Goal: Information Seeking & Learning: Learn about a topic

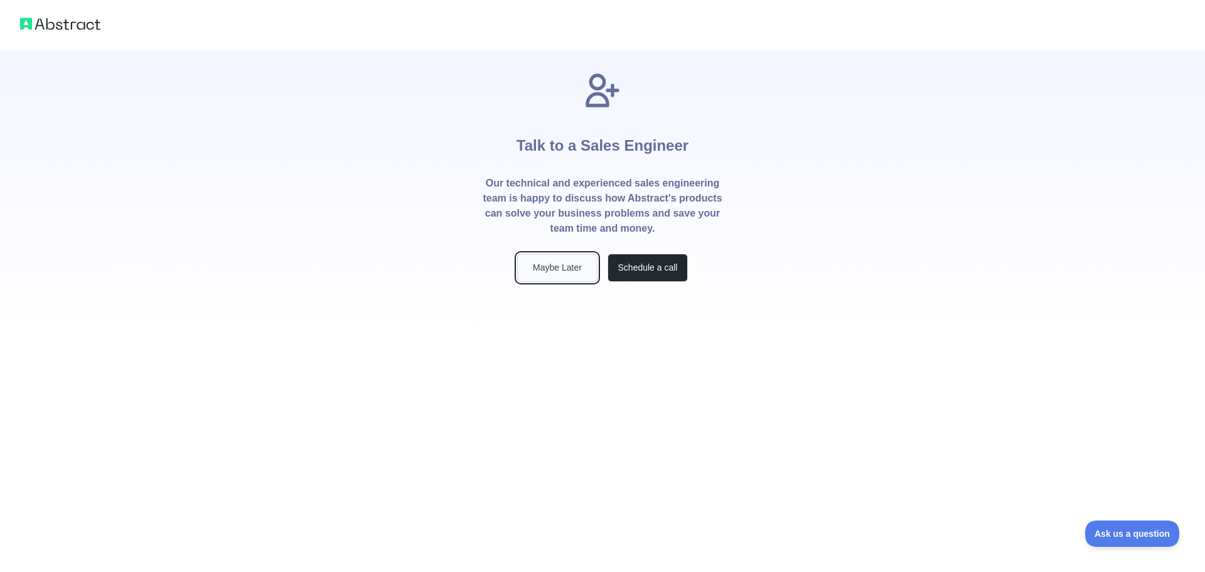
click at [549, 275] on button "Maybe Later" at bounding box center [557, 268] width 80 height 28
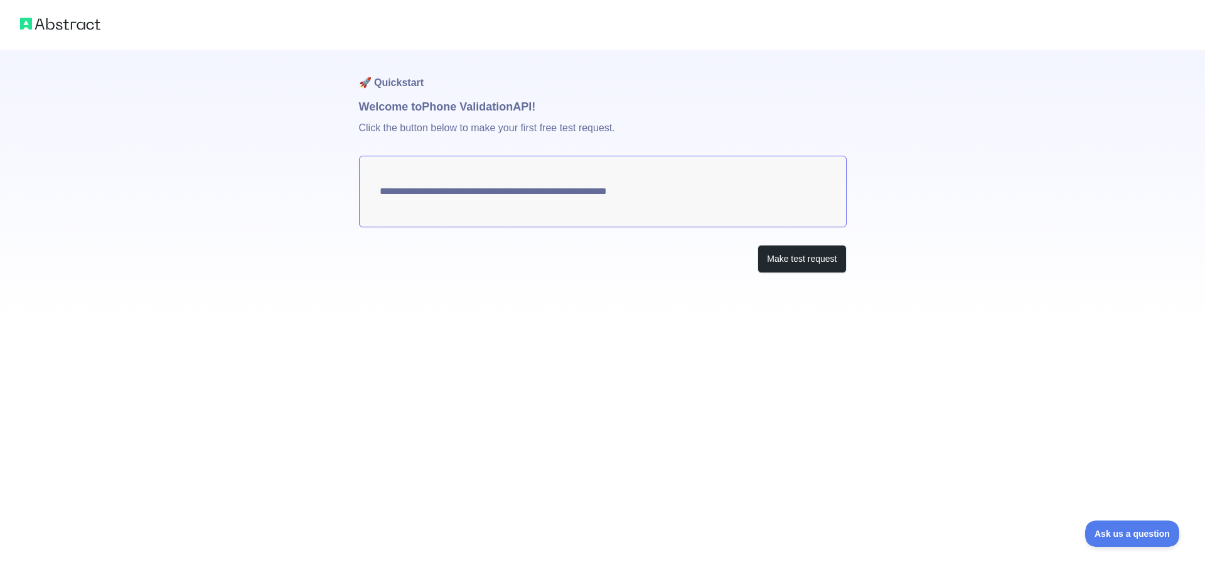
drag, startPoint x: 692, startPoint y: 198, endPoint x: 380, endPoint y: 195, distance: 311.9
click at [402, 198] on textarea "**********" at bounding box center [603, 192] width 488 height 72
drag, startPoint x: 380, startPoint y: 195, endPoint x: 706, endPoint y: 195, distance: 325.7
click at [706, 195] on textarea "**********" at bounding box center [603, 192] width 488 height 72
click at [764, 261] on button "Make test request" at bounding box center [801, 259] width 88 height 28
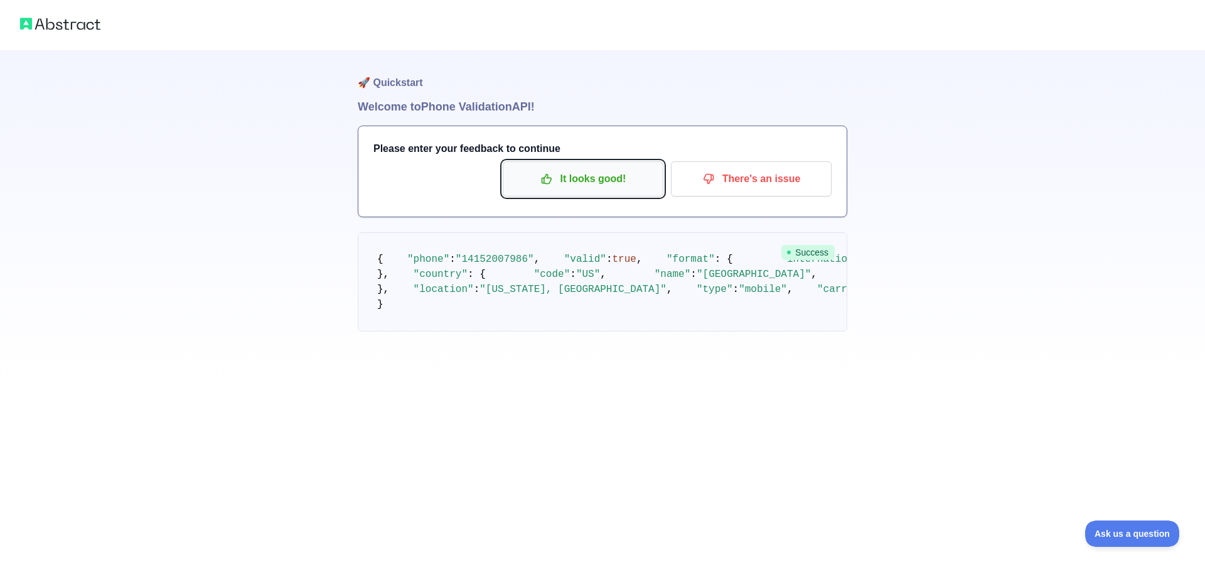
click at [619, 192] on button "It looks good!" at bounding box center [583, 178] width 161 height 35
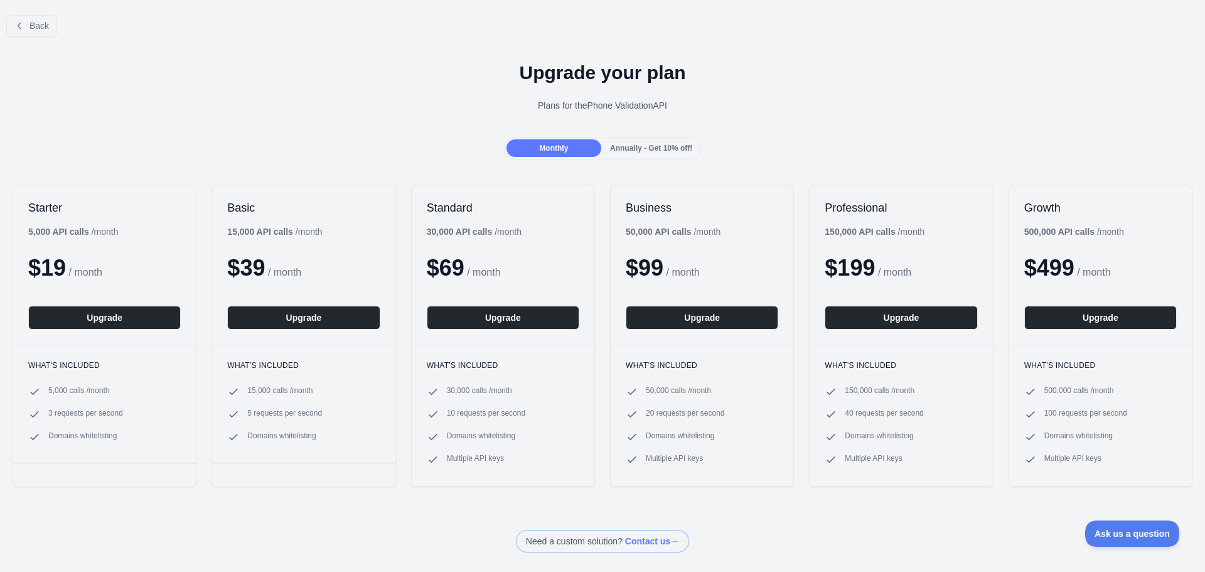
click at [681, 154] on div "Annually - Get 10% off!" at bounding box center [651, 148] width 95 height 18
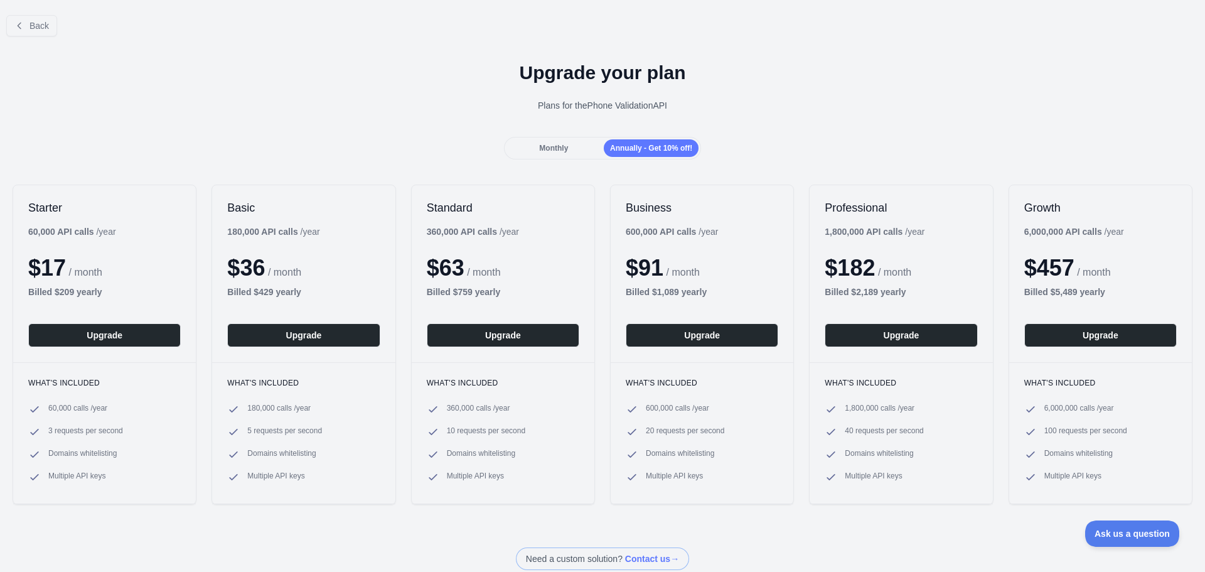
click at [571, 149] on div "Monthly" at bounding box center [553, 148] width 95 height 18
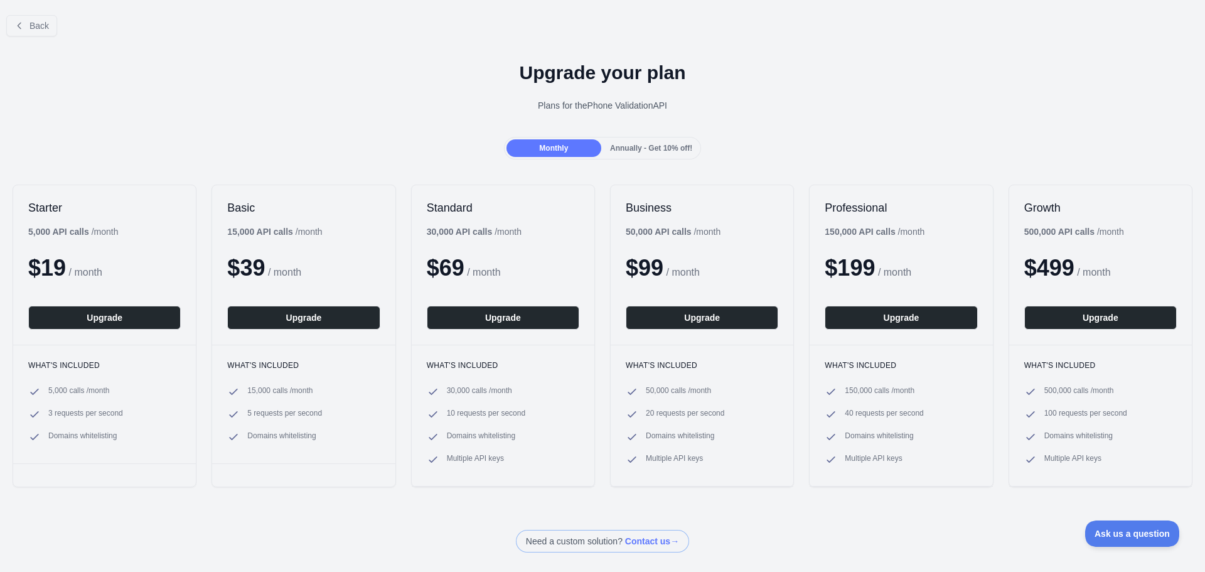
click at [622, 149] on span "Annually - Get 10% off!" at bounding box center [651, 148] width 82 height 9
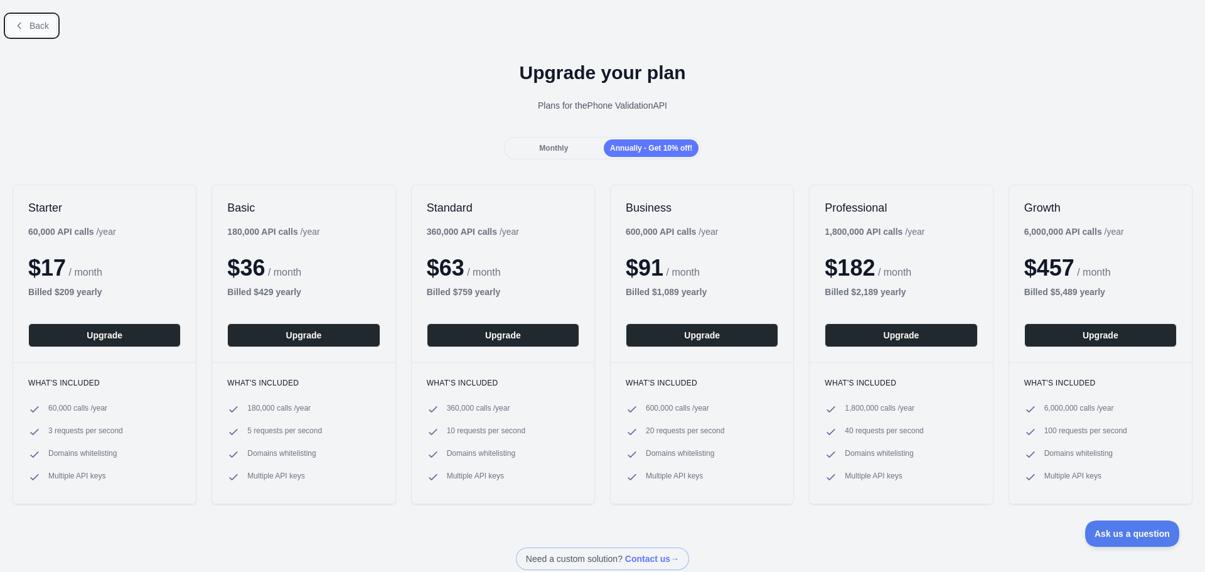
click at [35, 29] on span "Back" at bounding box center [38, 26] width 19 height 10
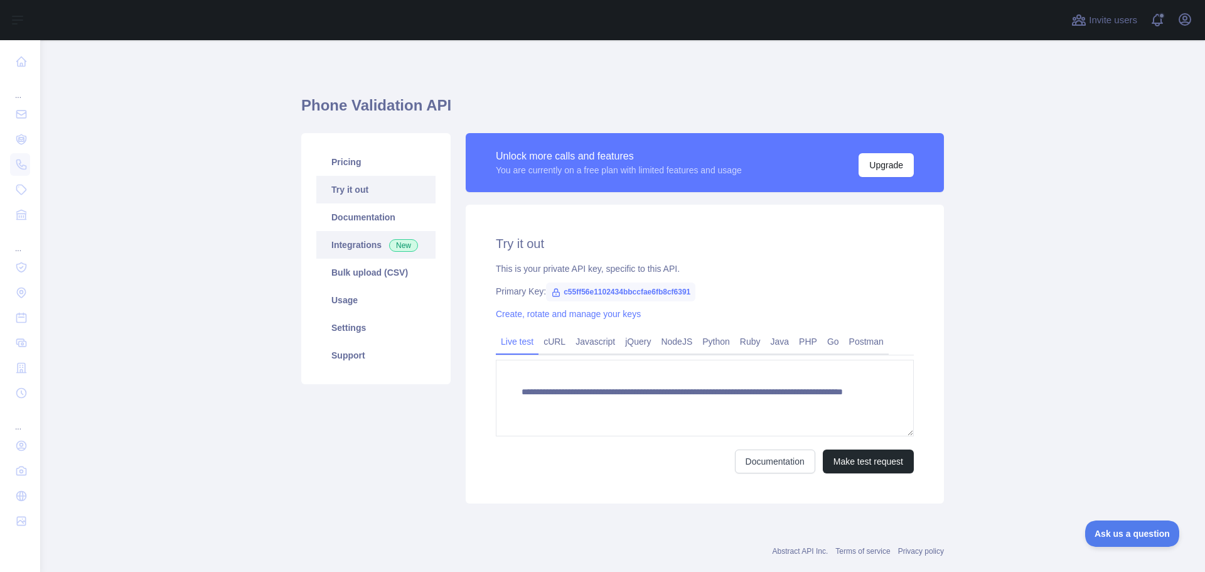
click at [332, 254] on link "Integrations New" at bounding box center [375, 245] width 119 height 28
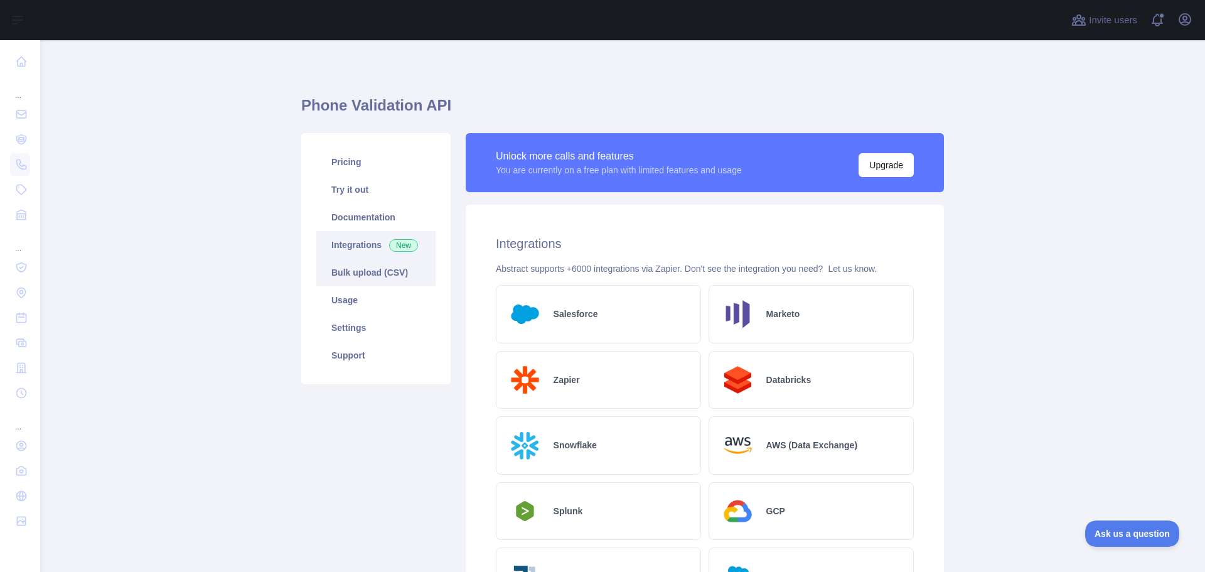
click at [340, 269] on link "Bulk upload (CSV)" at bounding box center [375, 273] width 119 height 28
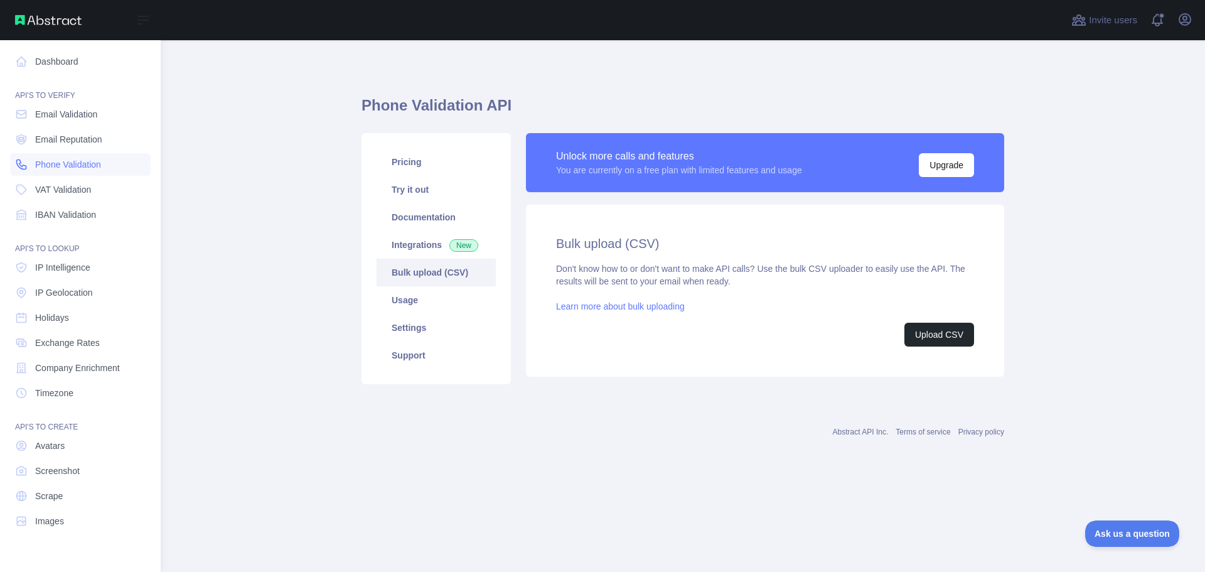
click at [85, 165] on span "Phone Validation" at bounding box center [68, 164] width 66 height 13
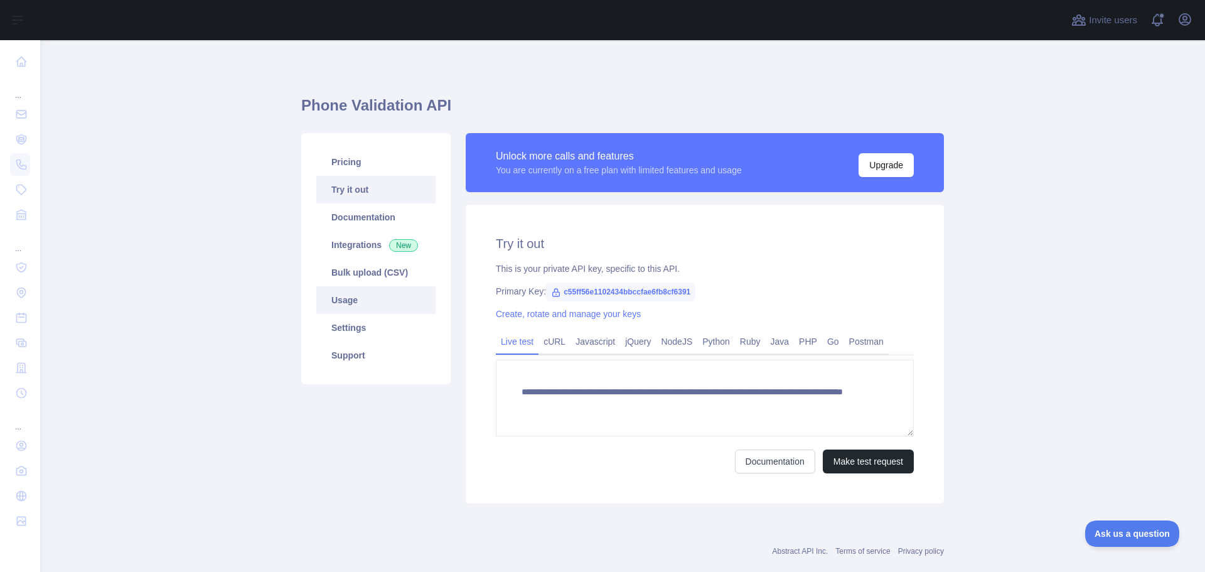
click at [349, 304] on link "Usage" at bounding box center [375, 300] width 119 height 28
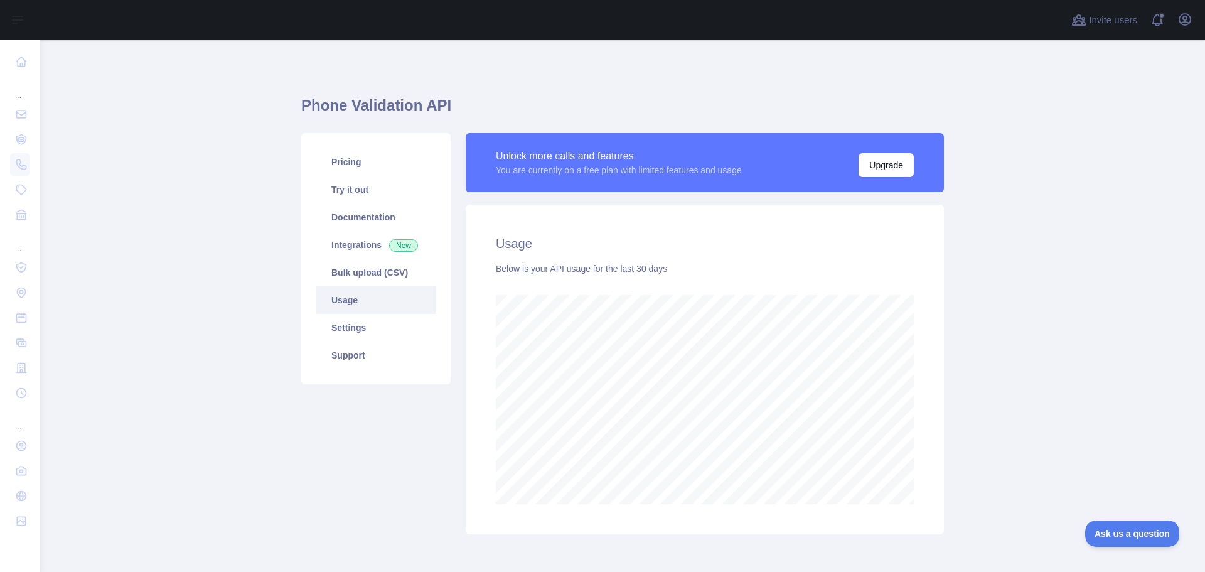
scroll to position [532, 1155]
click at [354, 331] on link "Settings" at bounding box center [375, 328] width 119 height 28
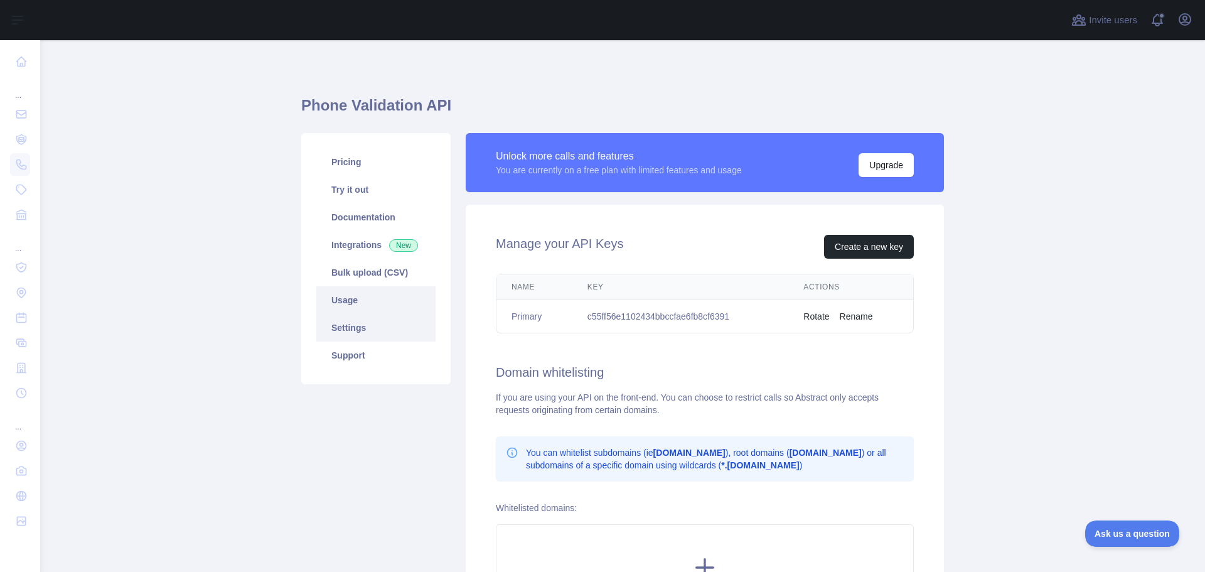
click at [372, 296] on link "Usage" at bounding box center [375, 300] width 119 height 28
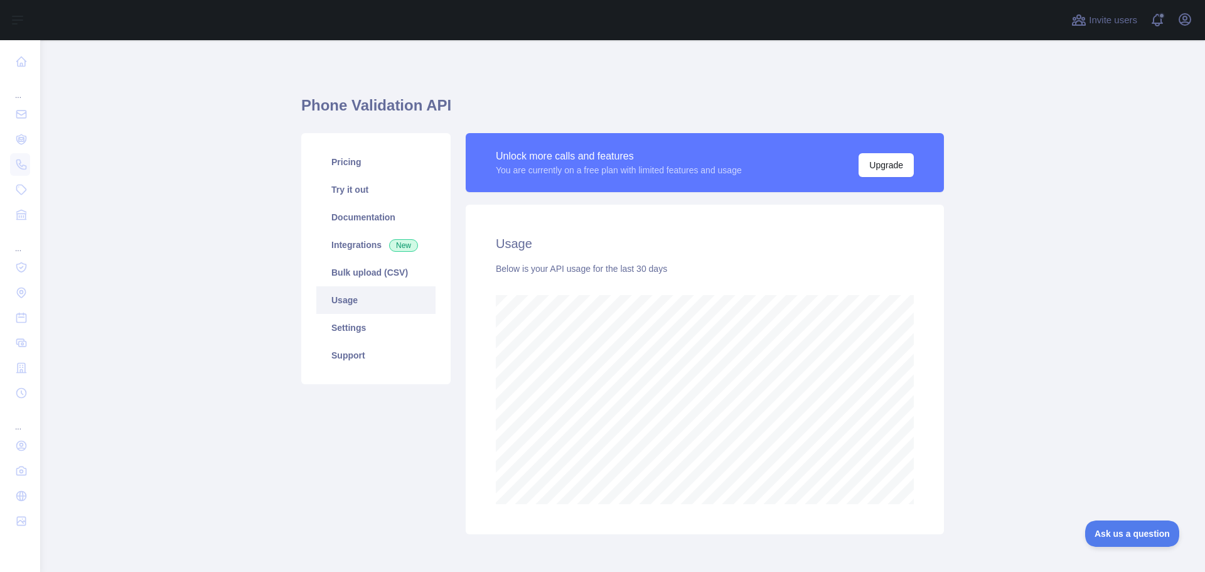
scroll to position [532, 1155]
click at [370, 271] on link "Bulk upload (CSV)" at bounding box center [375, 273] width 119 height 28
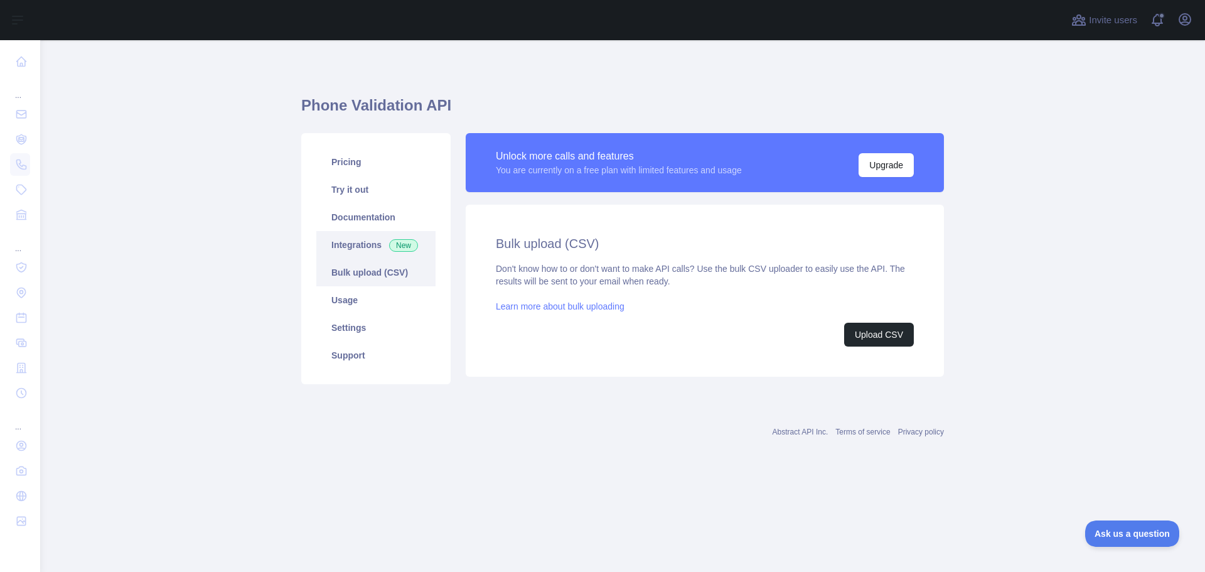
click at [369, 238] on link "Integrations New" at bounding box center [375, 245] width 119 height 28
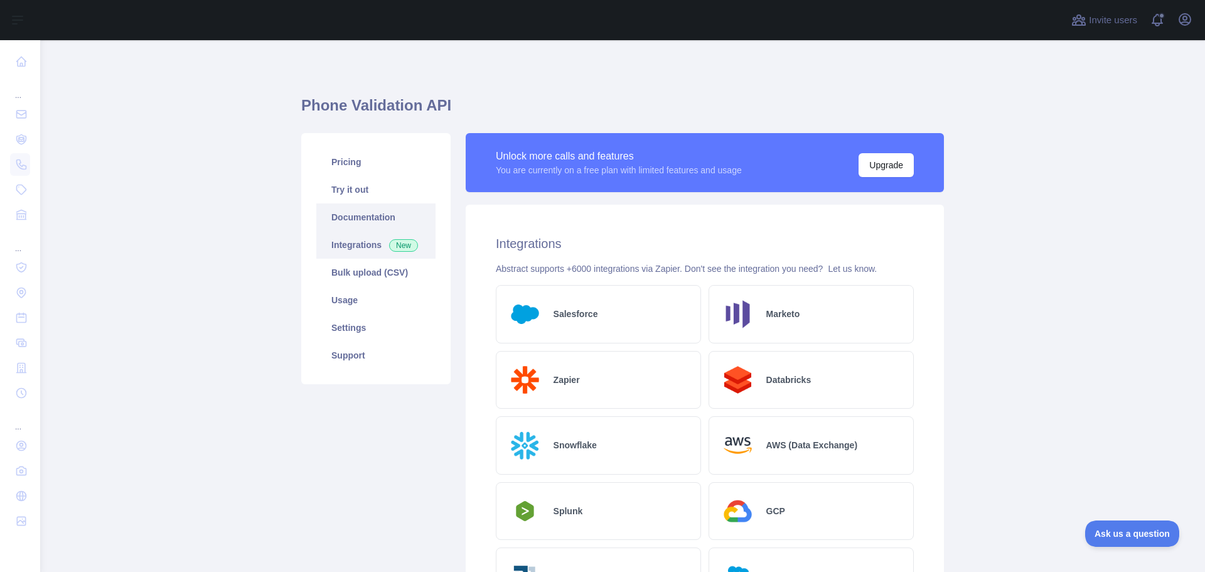
click at [373, 214] on link "Documentation" at bounding box center [375, 217] width 119 height 28
click at [348, 226] on link "Documentation" at bounding box center [375, 217] width 119 height 28
